Goal: Task Accomplishment & Management: Manage account settings

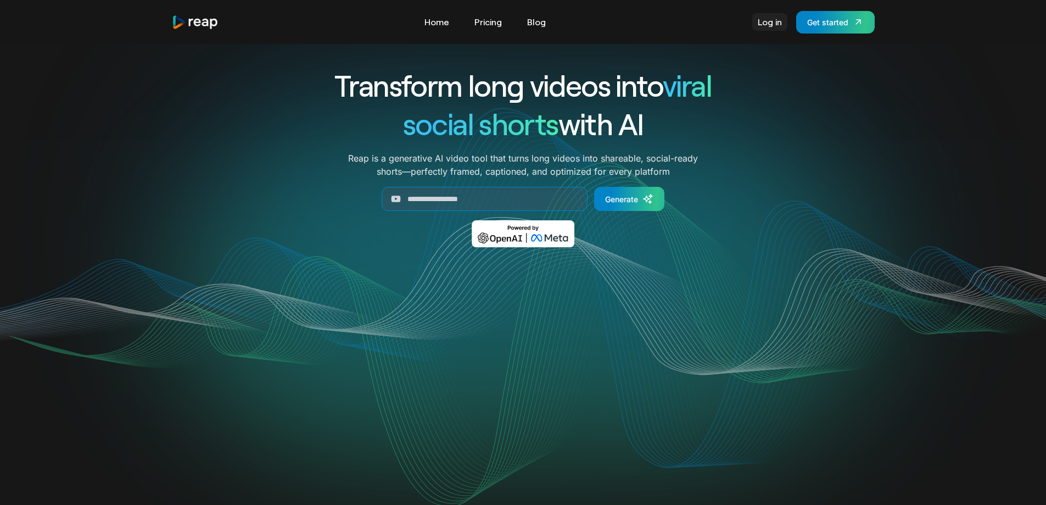
click at [775, 23] on link "Log in" at bounding box center [769, 22] width 35 height 18
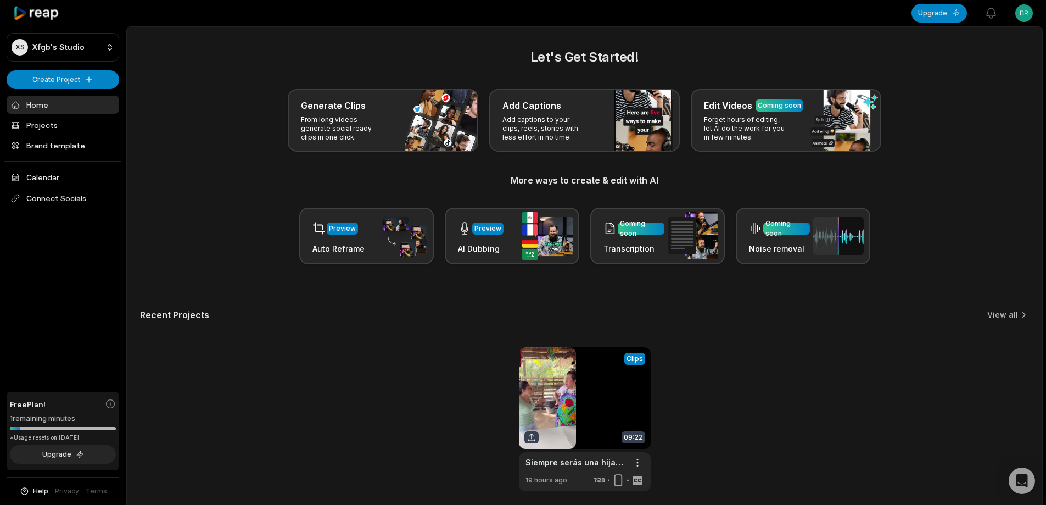
click at [1026, 5] on html "XS Xfgb's Studio Create Project Home Projects Brand template Calendar Connect S…" at bounding box center [523, 252] width 1046 height 505
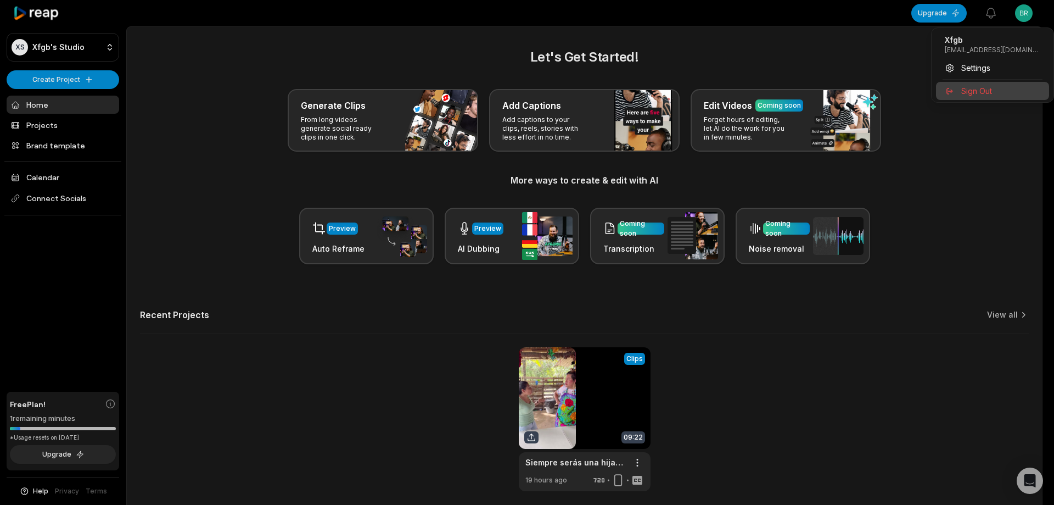
click at [995, 93] on div "Sign Out" at bounding box center [992, 91] width 113 height 18
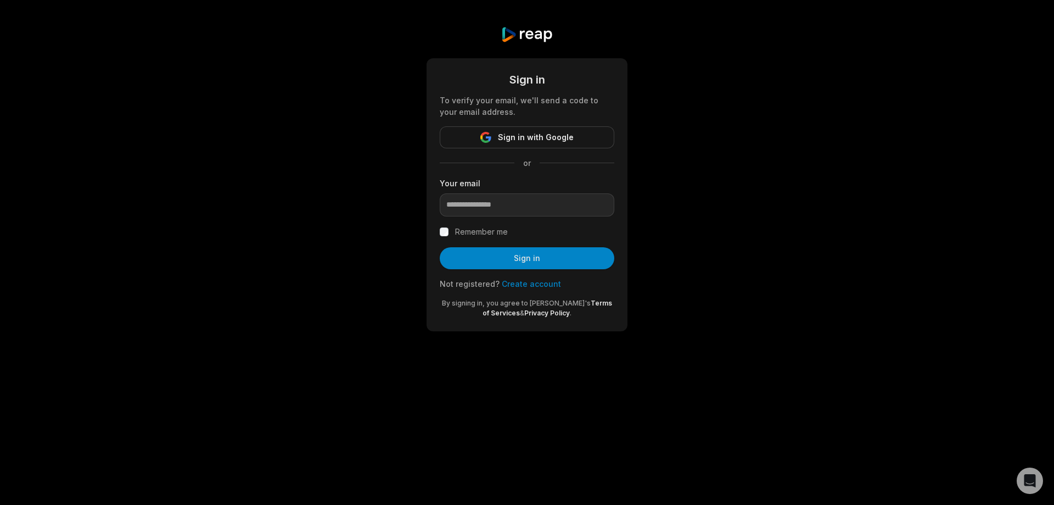
click at [538, 286] on link "Create account" at bounding box center [531, 283] width 59 height 9
